Goal: Task Accomplishment & Management: Use online tool/utility

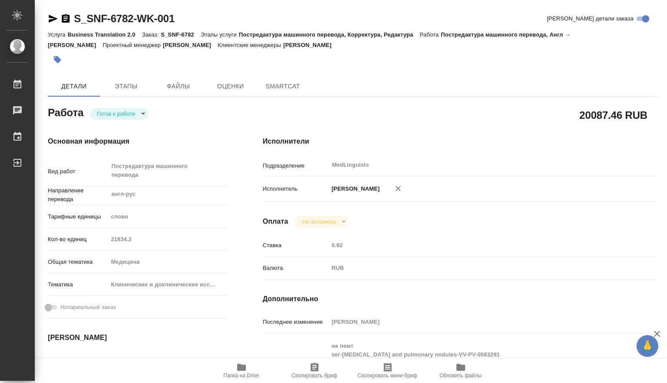
type textarea "x"
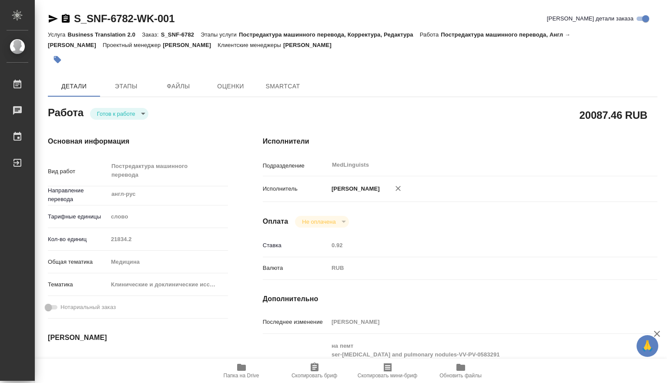
type textarea "x"
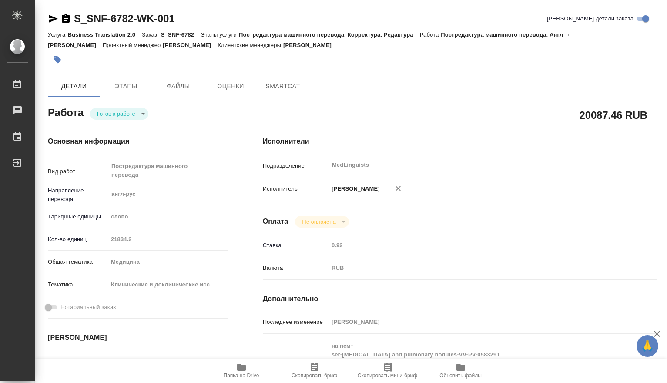
type textarea "x"
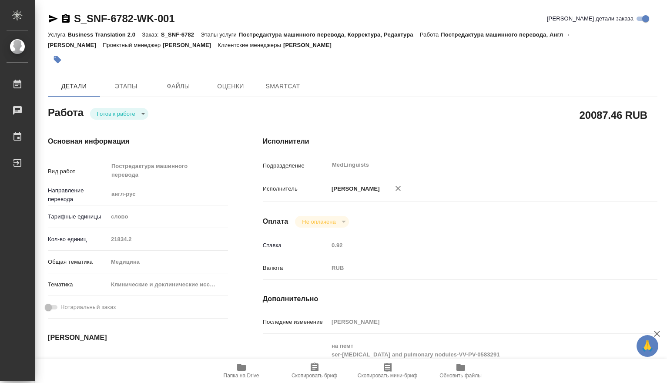
type textarea "x"
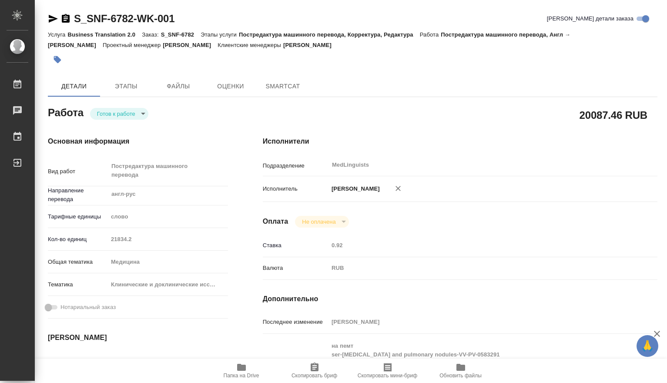
type textarea "x"
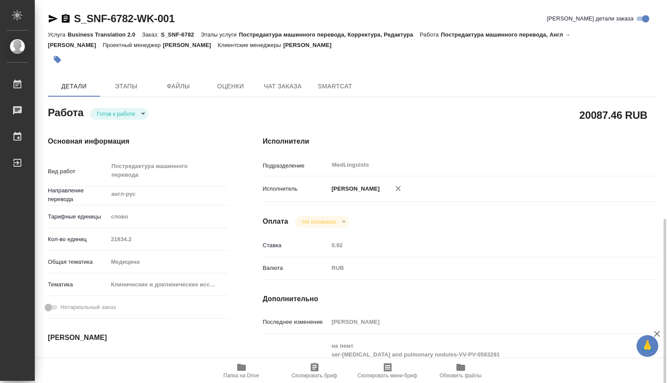
scroll to position [145, 0]
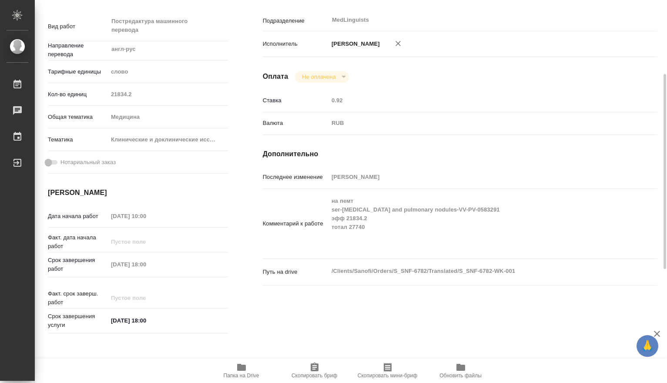
type textarea "x"
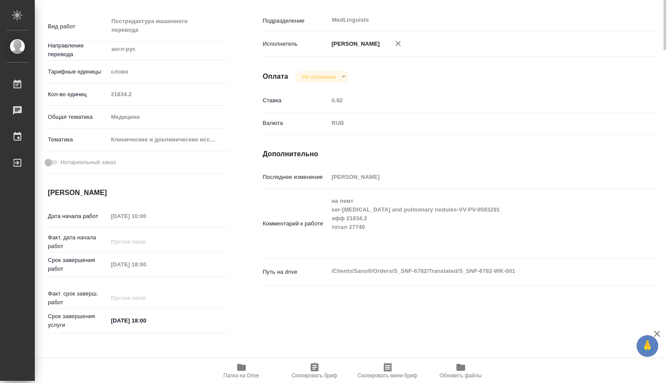
scroll to position [0, 0]
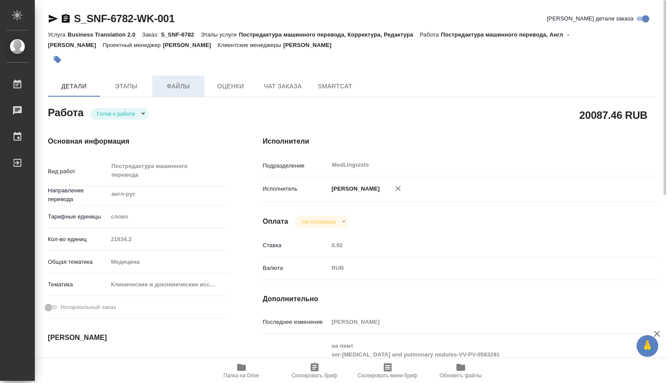
type textarea "x"
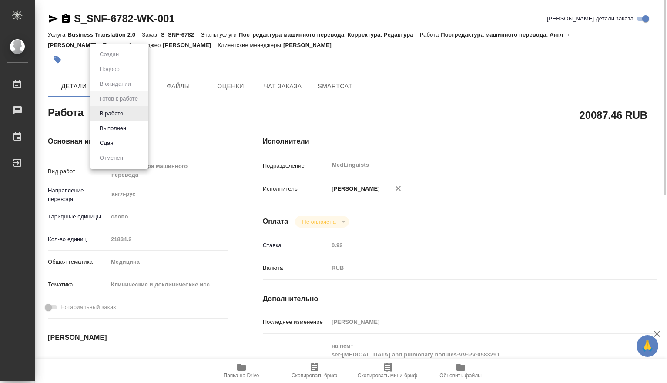
click at [141, 114] on body "🙏 .cls-1 fill:#fff; AWATERA [PERSON_NAME] 0 Чаты График Выйти S_SNF-6782-WK-001…" at bounding box center [333, 191] width 667 height 383
click at [130, 116] on li "В работе" at bounding box center [119, 113] width 58 height 15
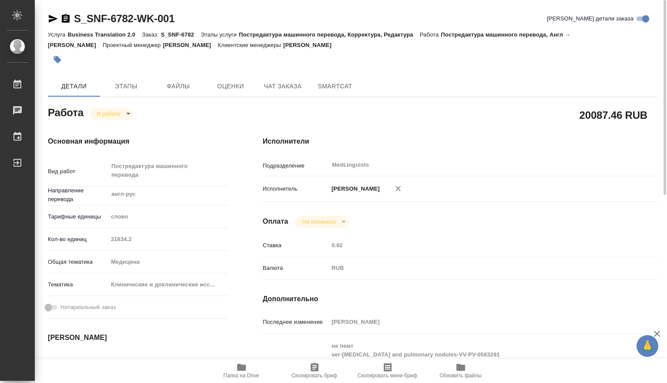
type textarea "x"
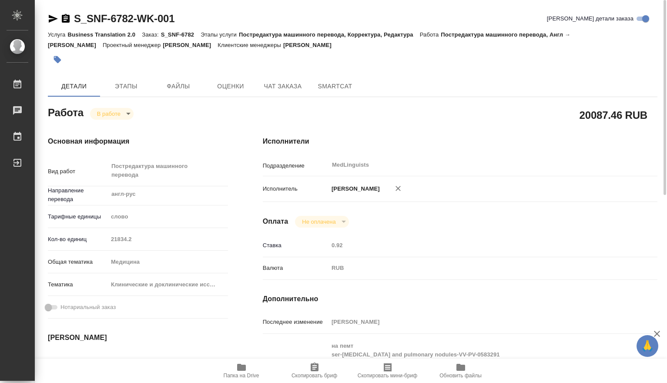
type textarea "x"
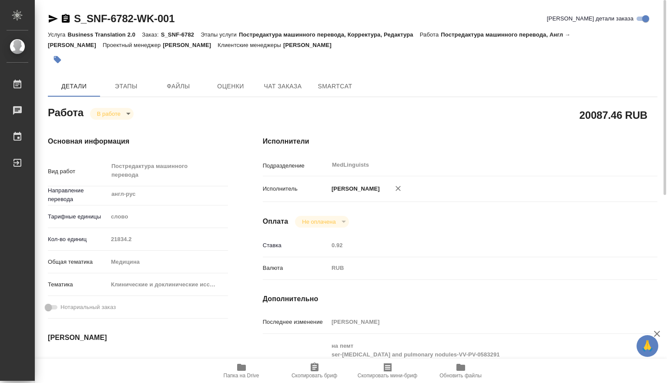
type textarea "x"
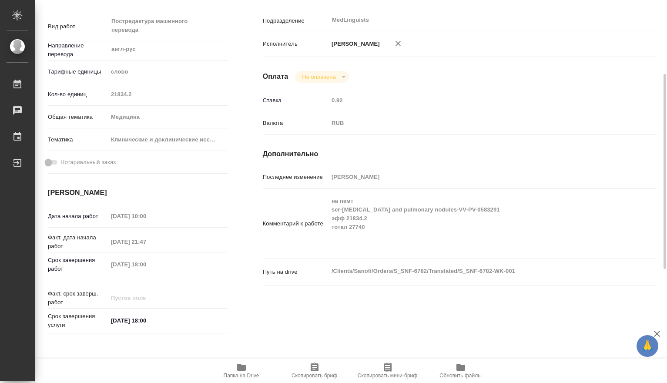
scroll to position [290, 0]
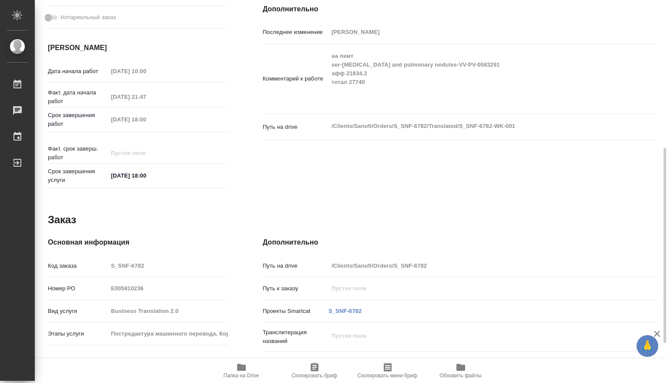
type textarea "x"
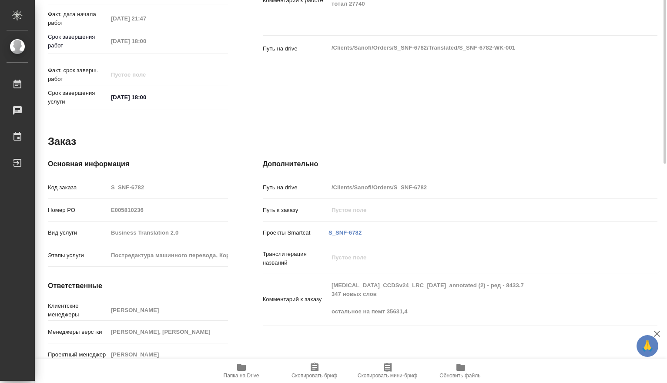
scroll to position [78, 0]
